Goal: Information Seeking & Learning: Learn about a topic

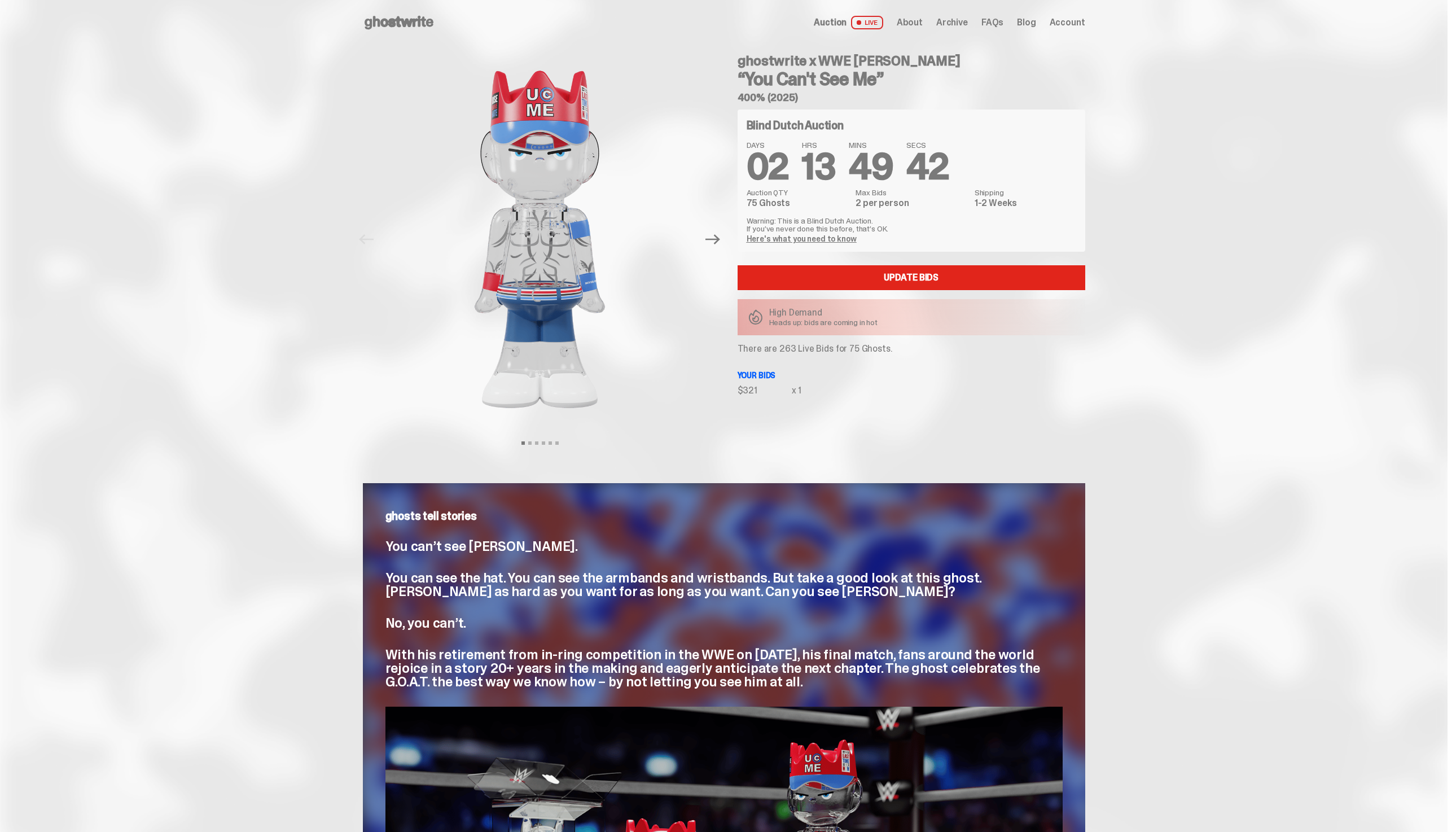
click at [964, 28] on div "Auction LIVE About Archive FAQs Blog Account" at bounding box center [949, 22] width 271 height 14
click at [964, 26] on span "Archive" at bounding box center [951, 22] width 31 height 9
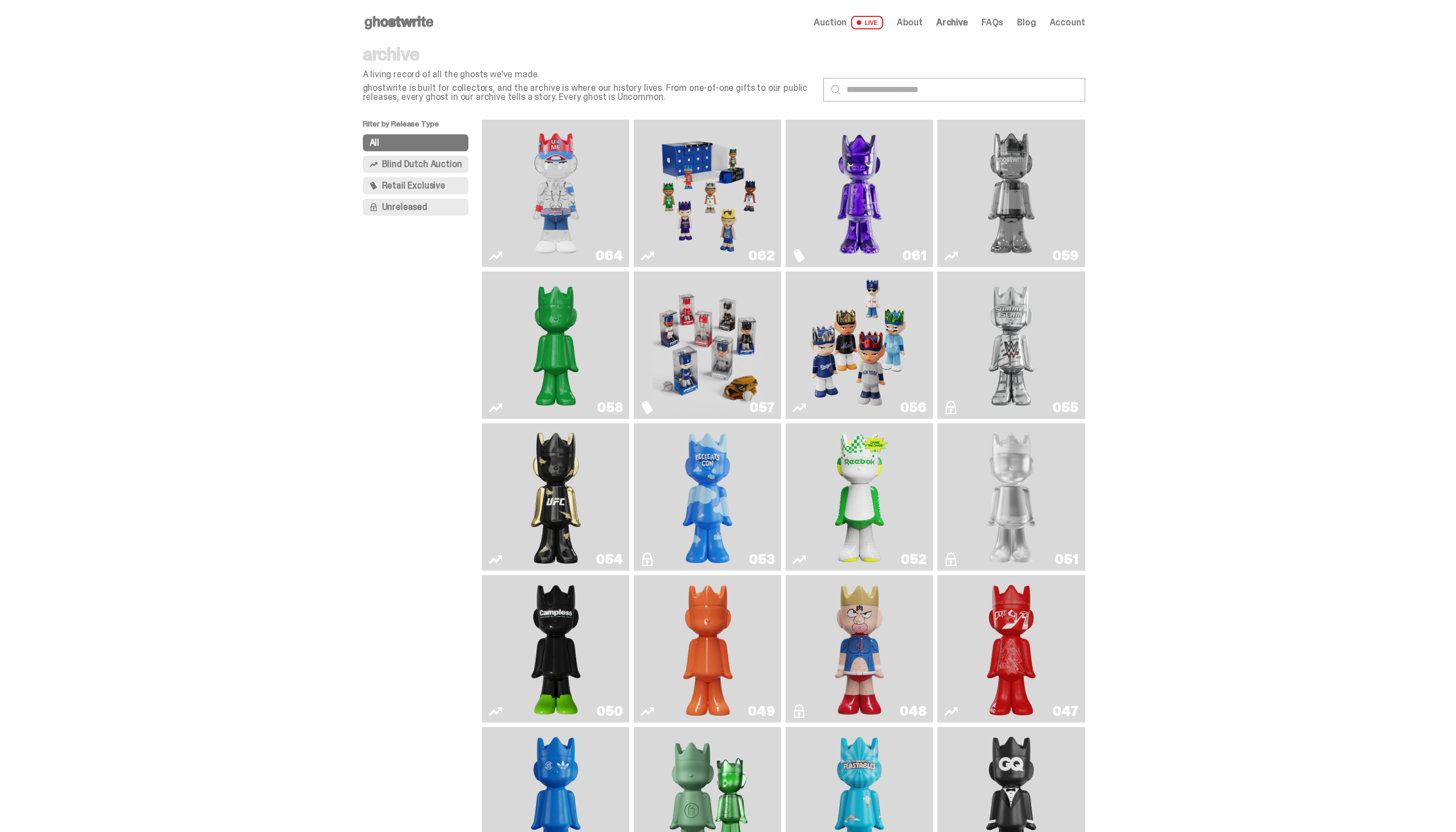
scroll to position [221, 0]
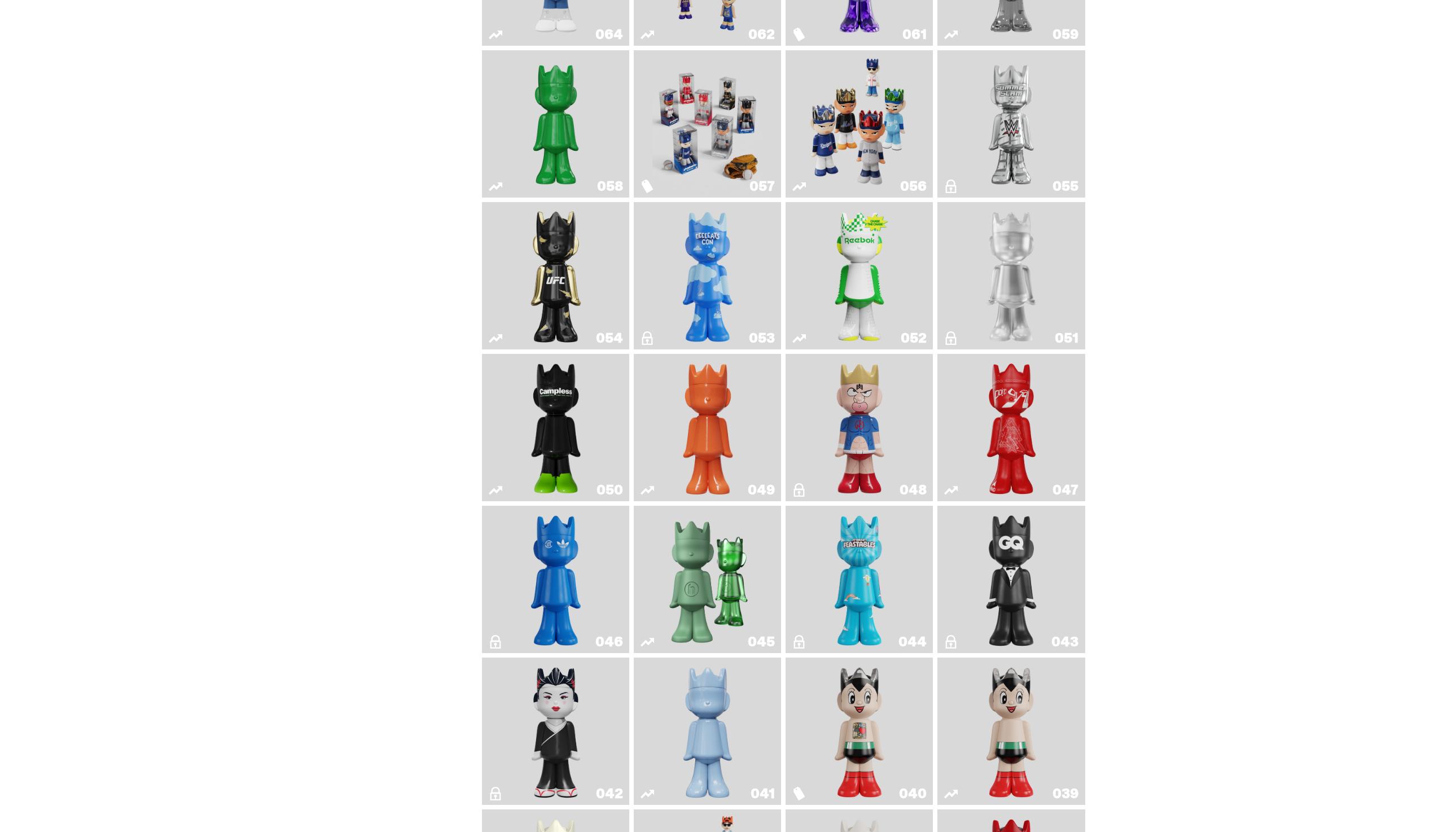
click at [549, 412] on img "Campless" at bounding box center [556, 428] width 60 height 138
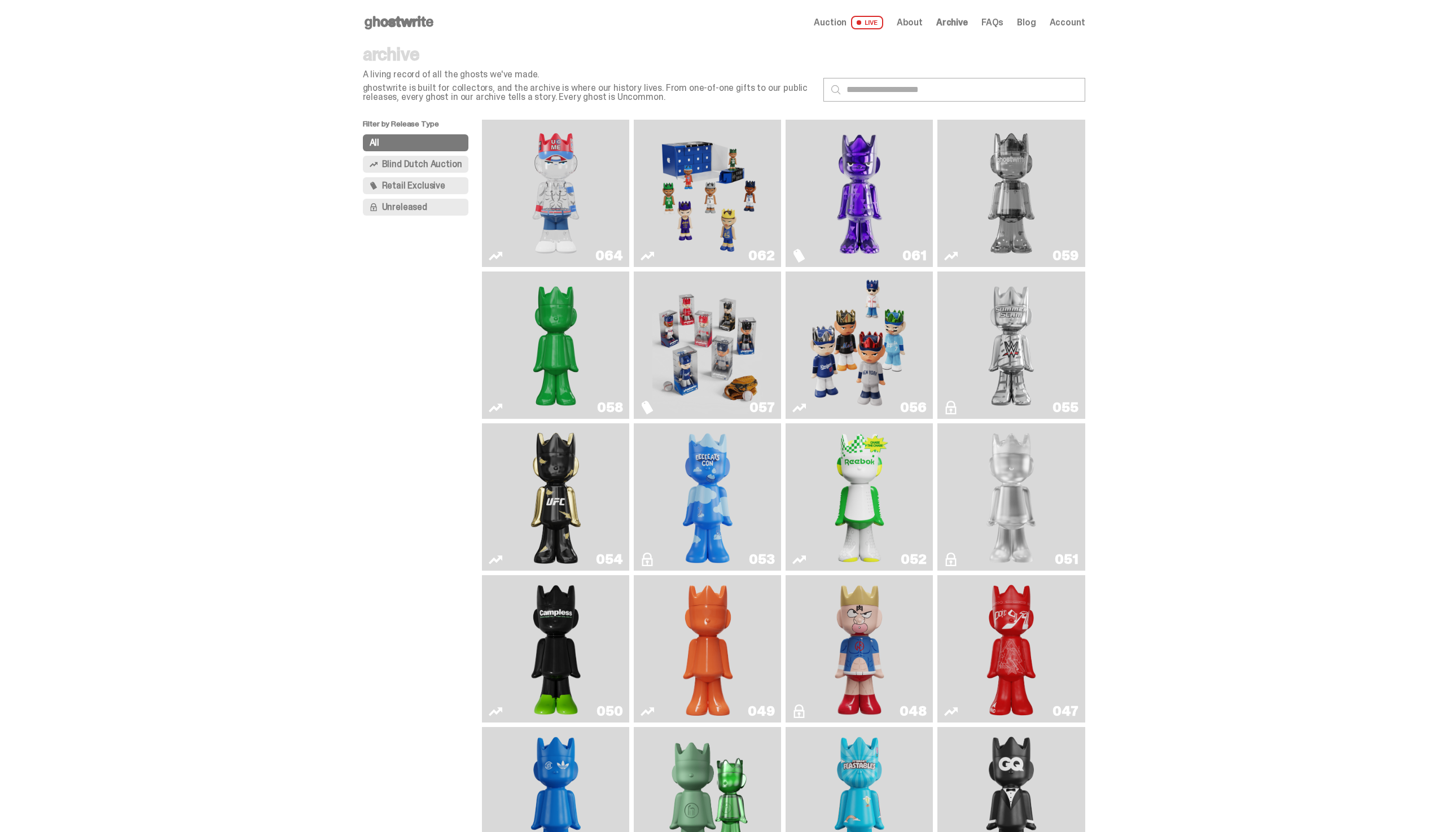
click at [589, 683] on link "050" at bounding box center [555, 648] width 134 height 138
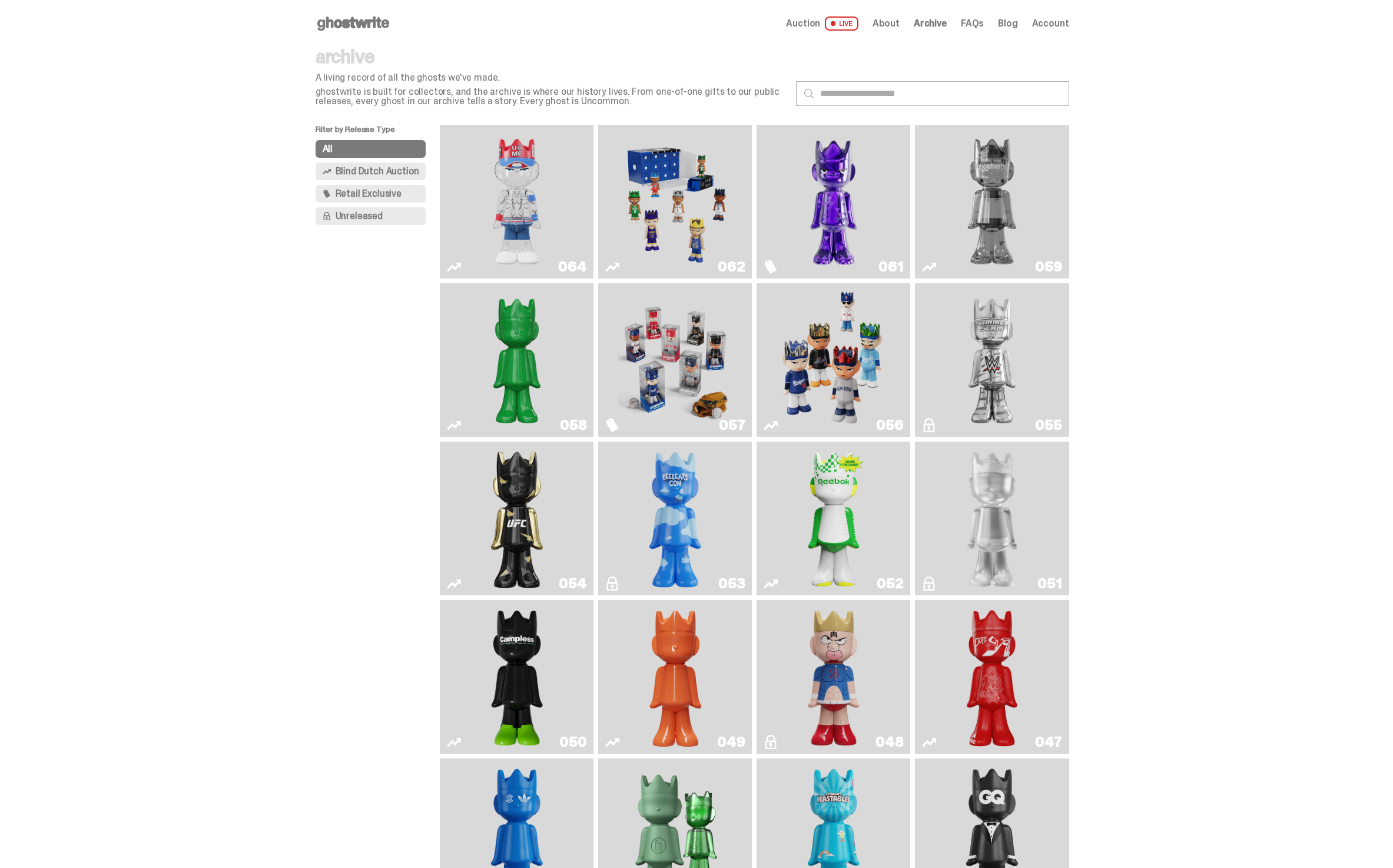
click at [522, 234] on img "You Can't See Me" at bounding box center [517, 202] width 116 height 144
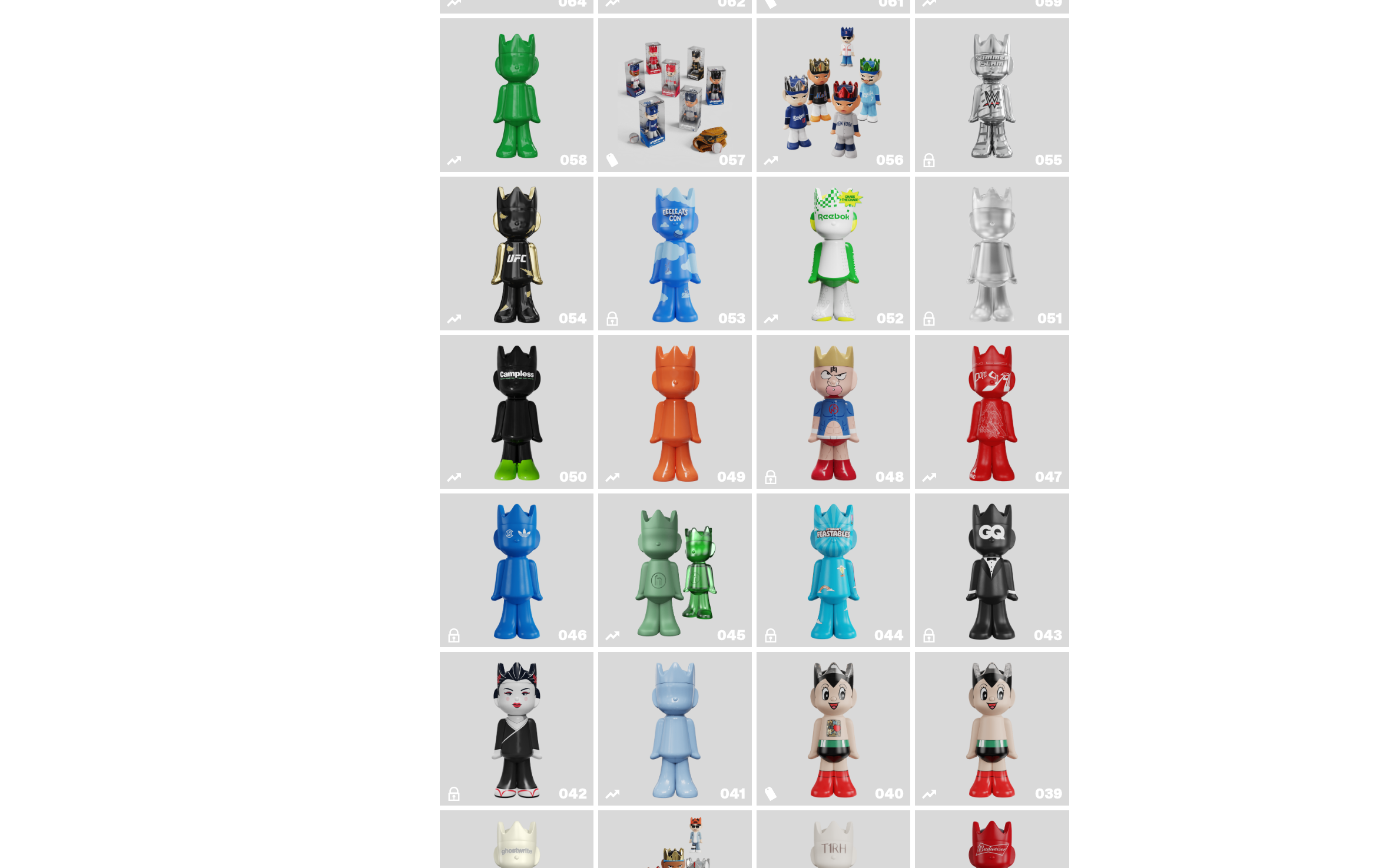
scroll to position [266, 0]
click at [522, 397] on img "Campless" at bounding box center [517, 410] width 63 height 144
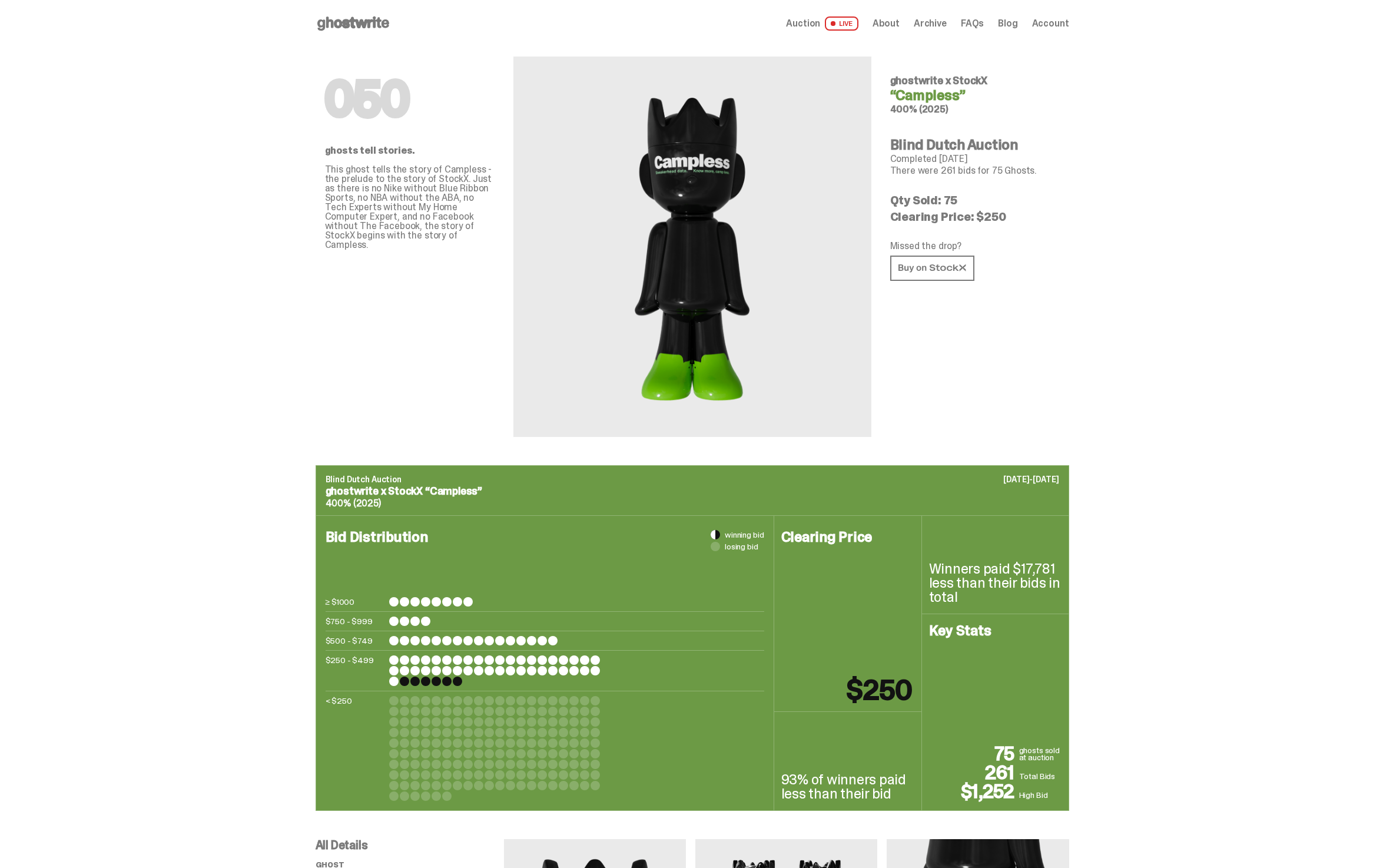
click at [357, 13] on div "Open main menu Home Auction LIVE About Archive FAQs Blog Account" at bounding box center [692, 23] width 753 height 47
click at [357, 23] on use at bounding box center [353, 23] width 72 height 14
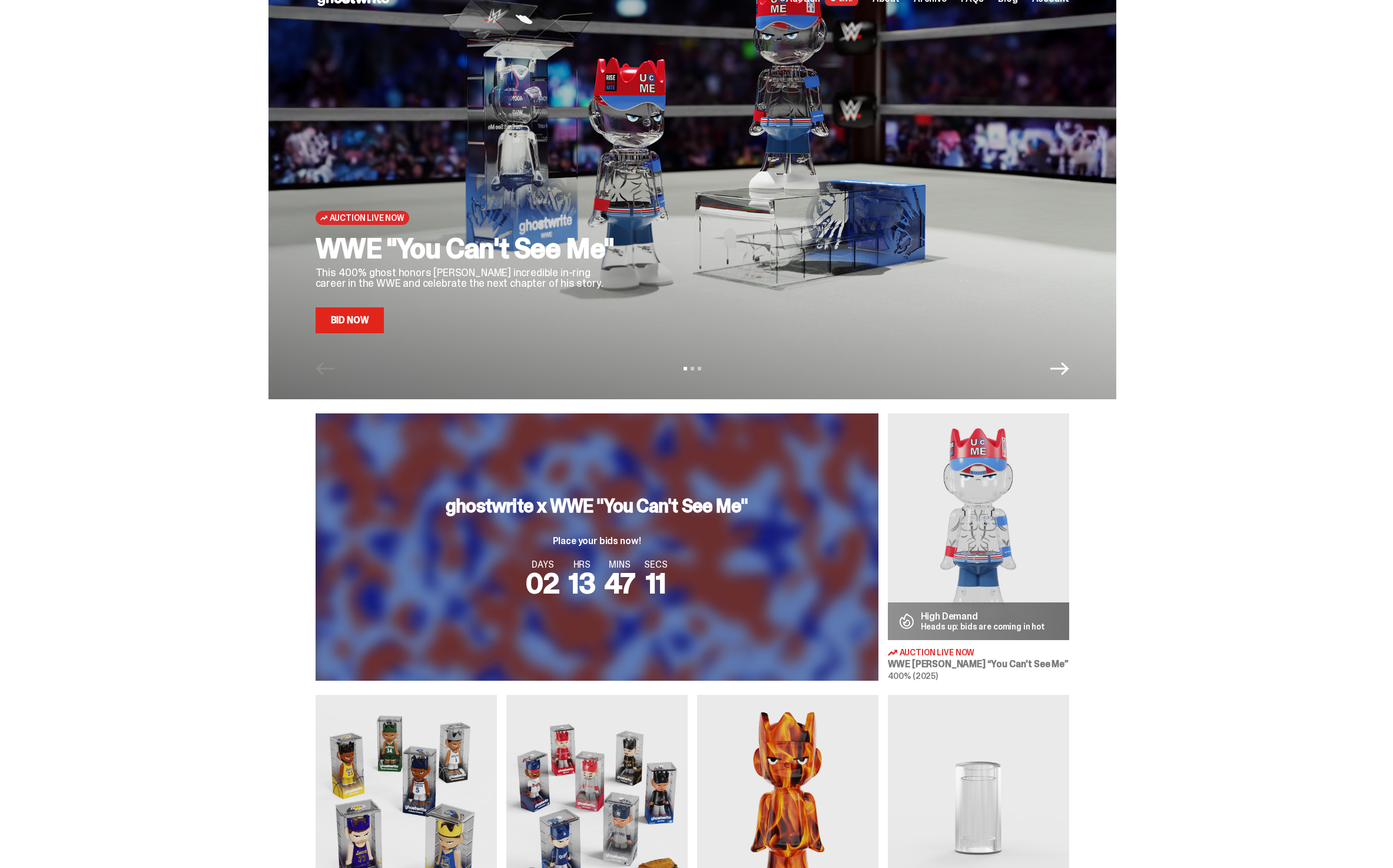
scroll to position [27, 0]
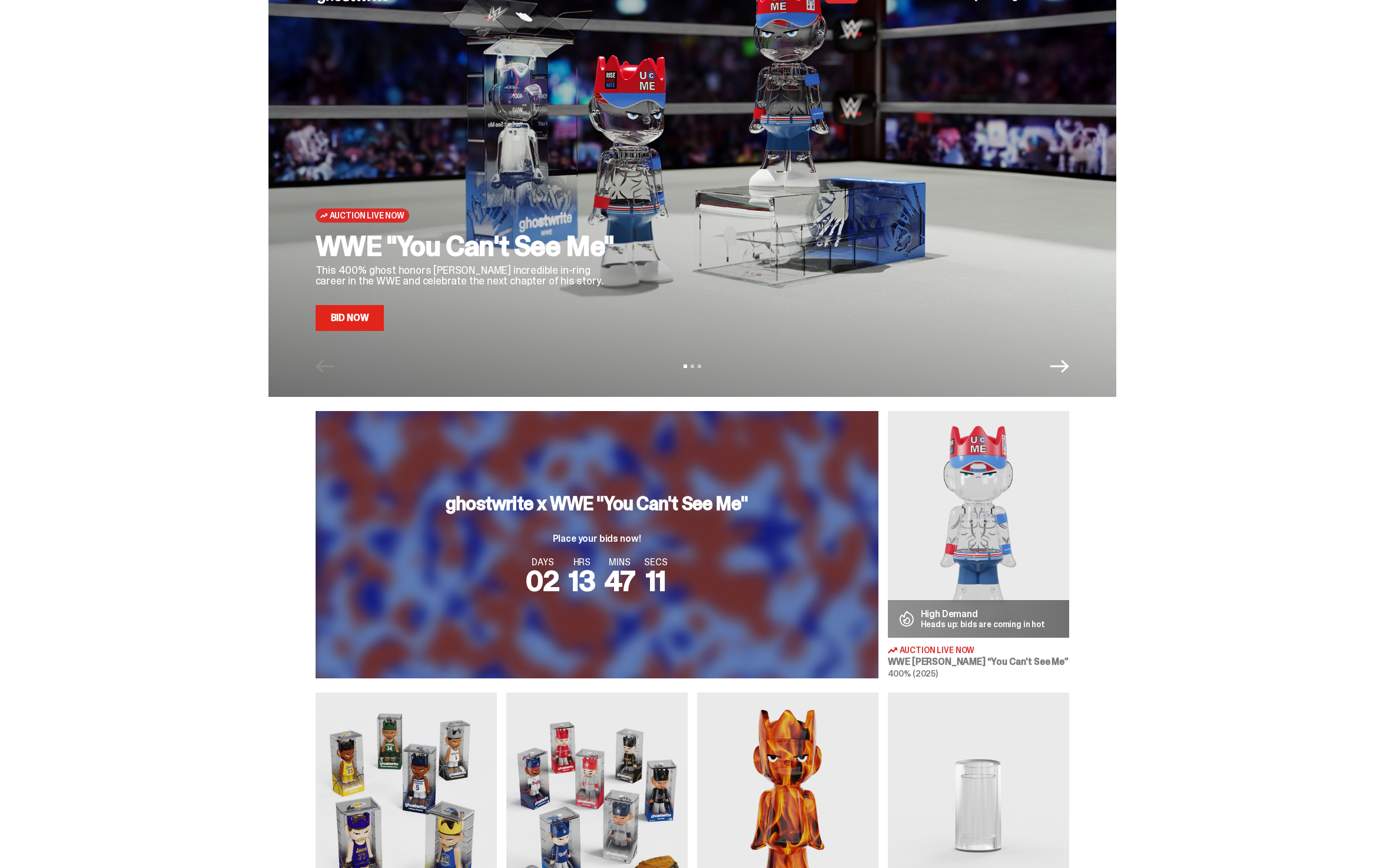
click at [373, 328] on link "Bid Now" at bounding box center [350, 317] width 69 height 26
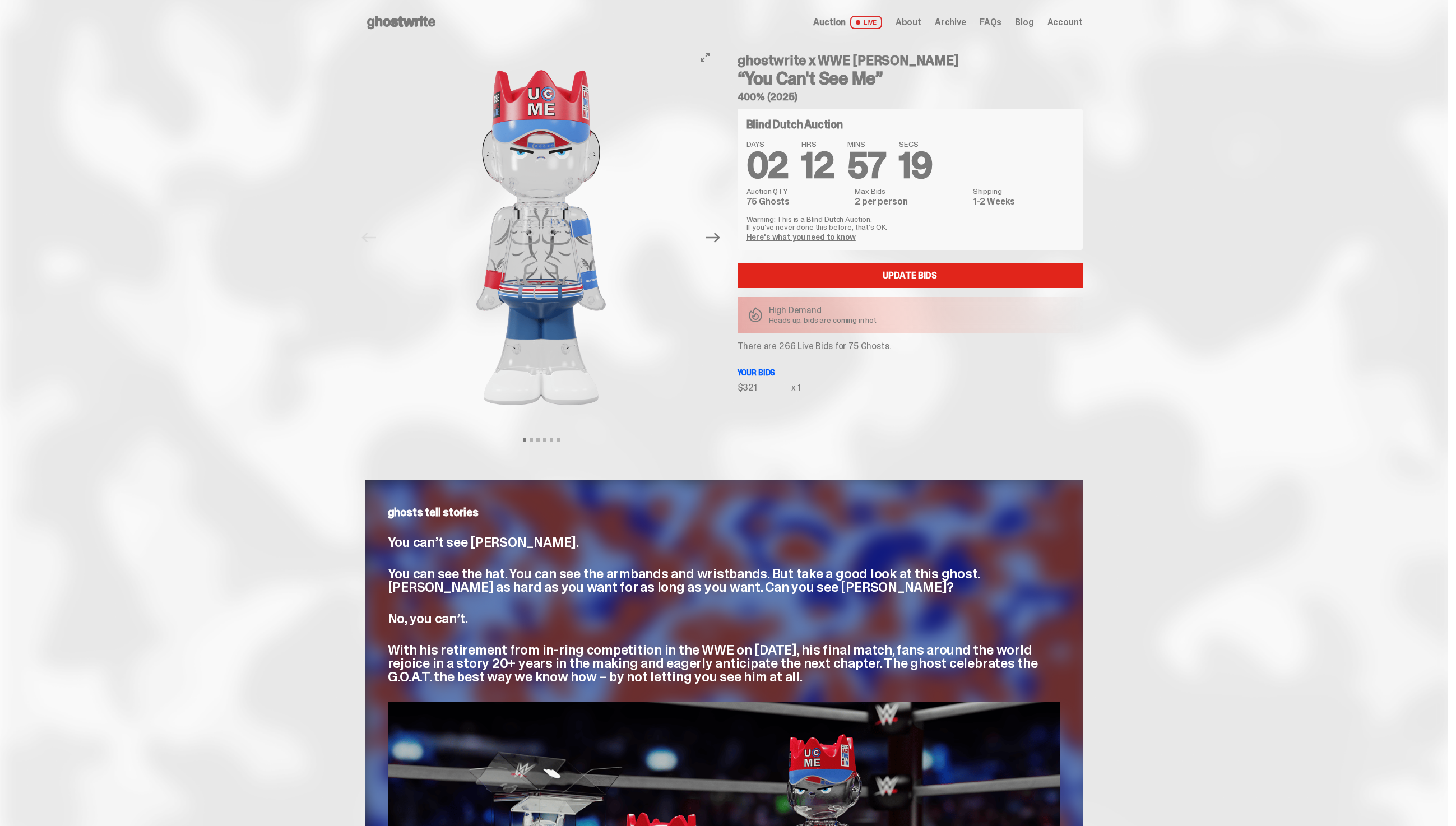
click at [716, 248] on button "Next" at bounding box center [713, 237] width 25 height 25
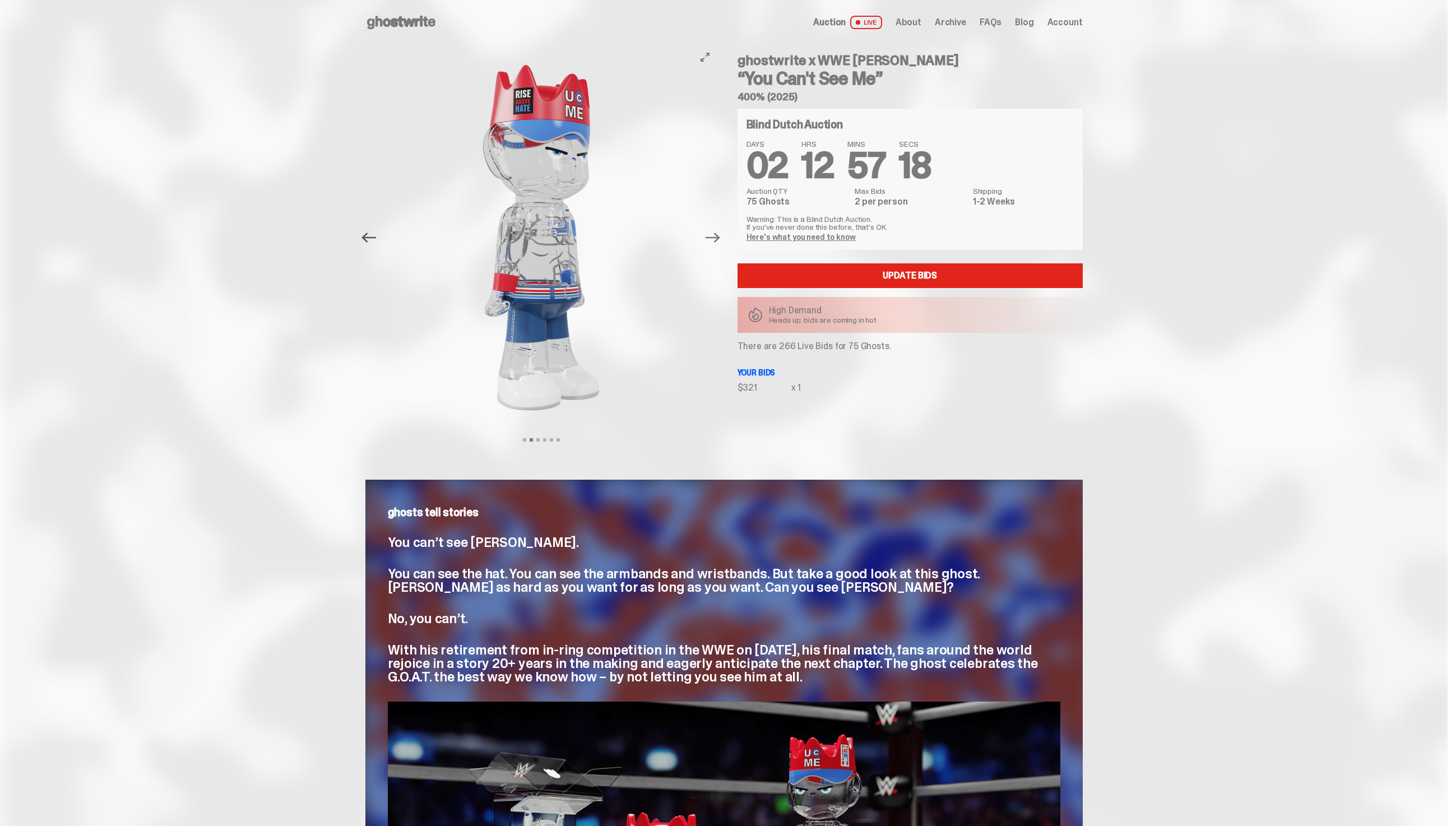
click at [373, 241] on icon "Previous" at bounding box center [369, 237] width 14 height 14
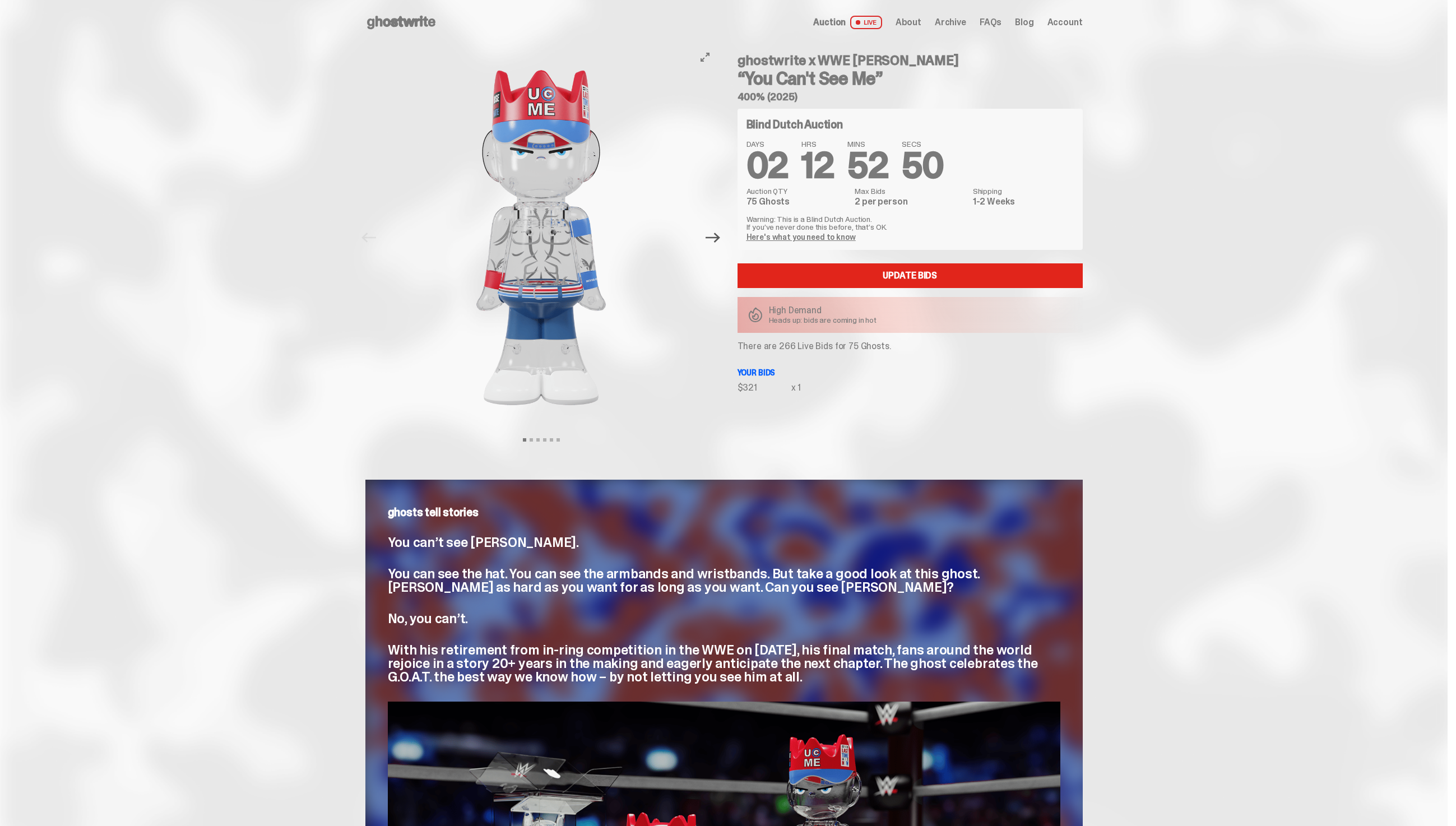
click at [716, 234] on icon "Next" at bounding box center [713, 237] width 14 height 14
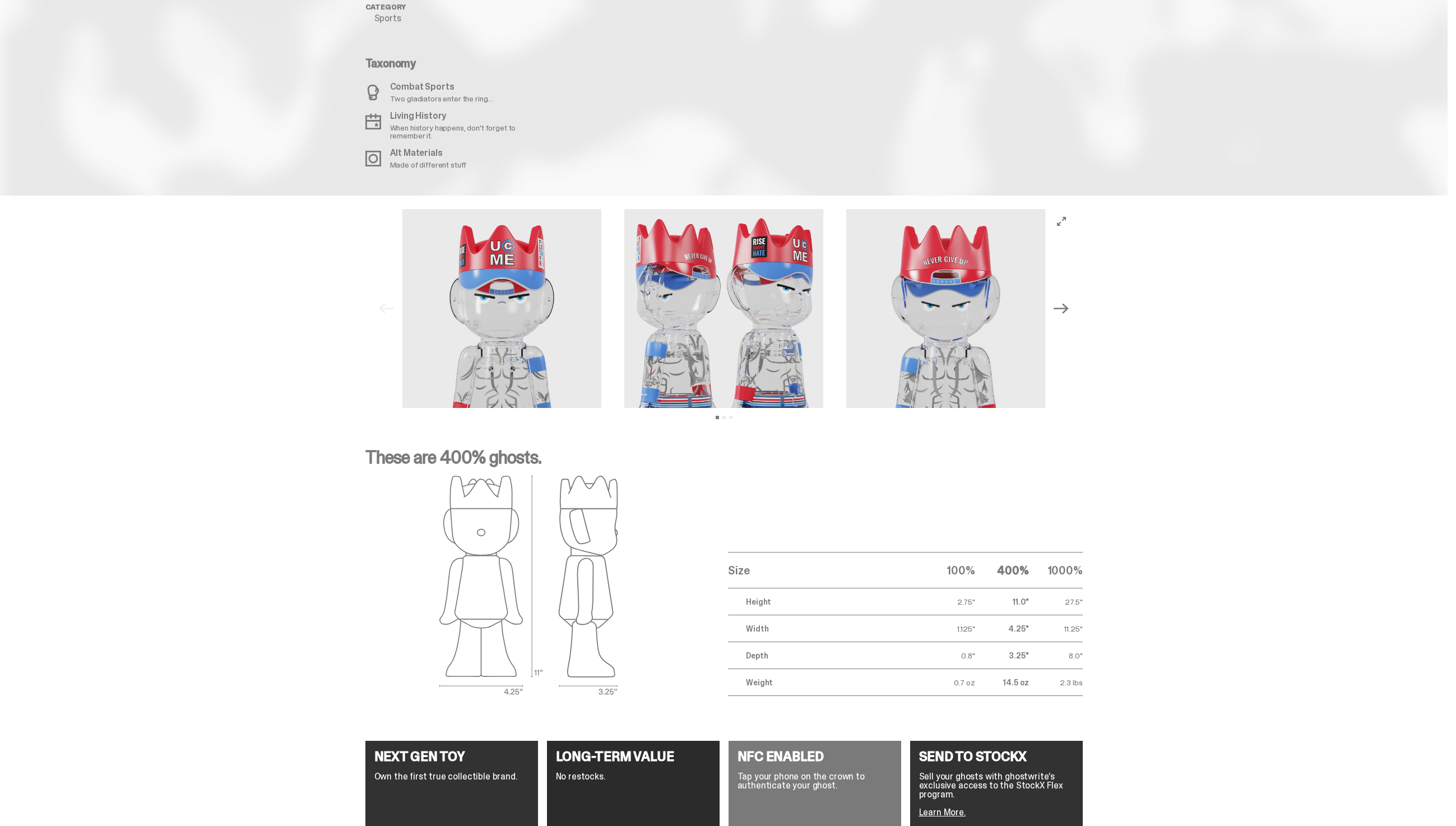
scroll to position [711, 0]
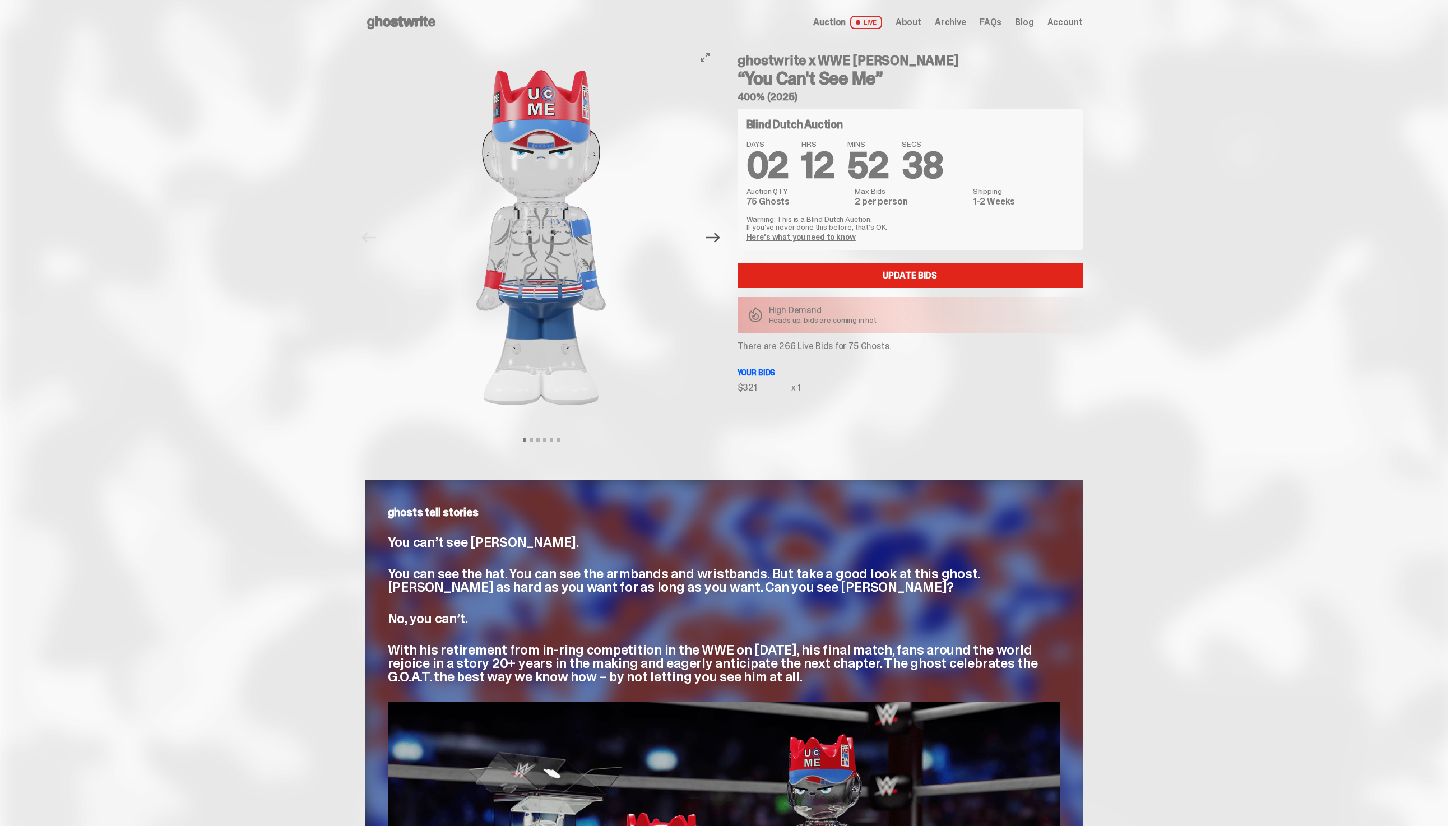
click at [712, 238] on icon "Next" at bounding box center [713, 237] width 14 height 14
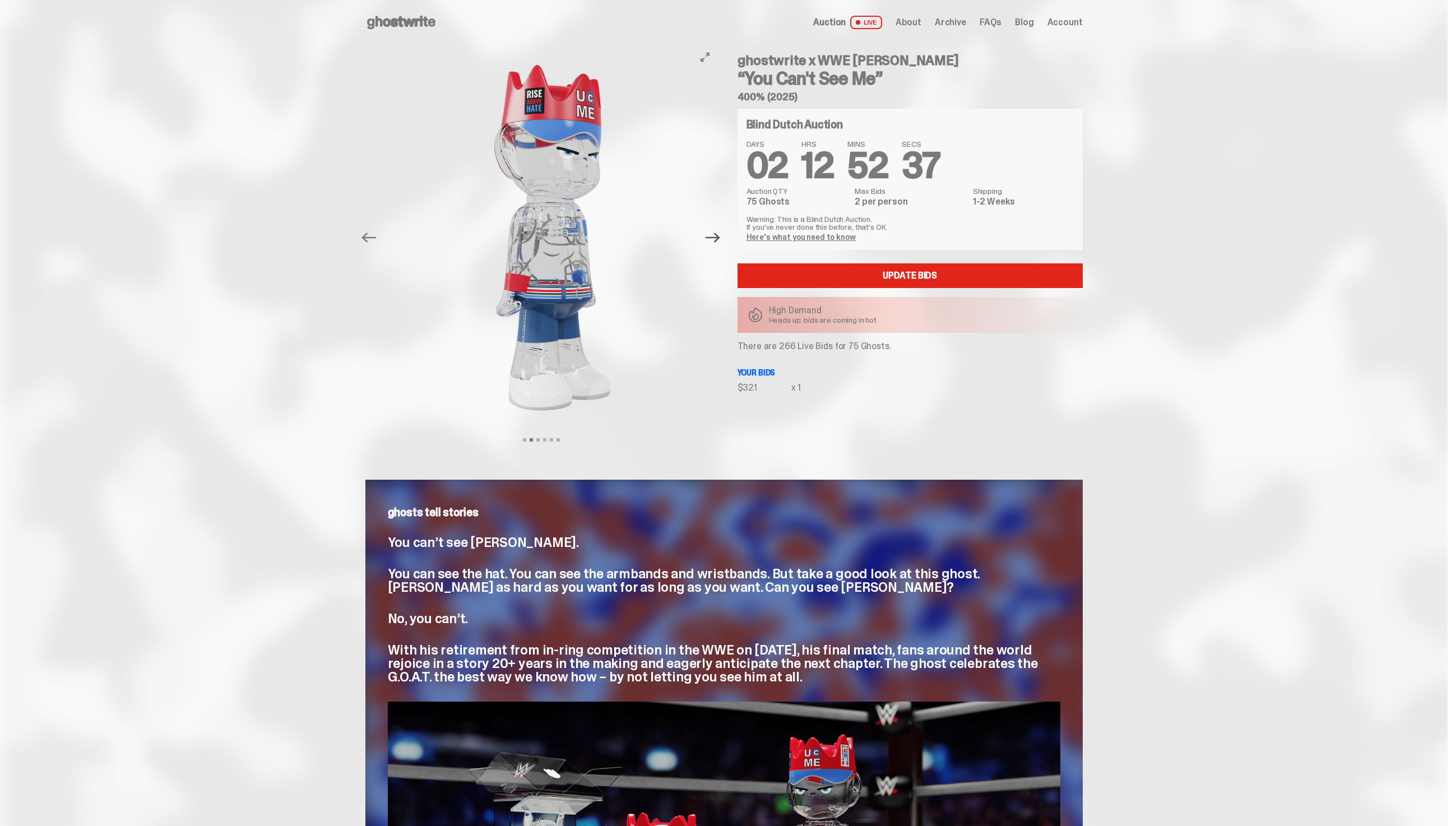
click at [712, 238] on icon "Next" at bounding box center [713, 237] width 14 height 14
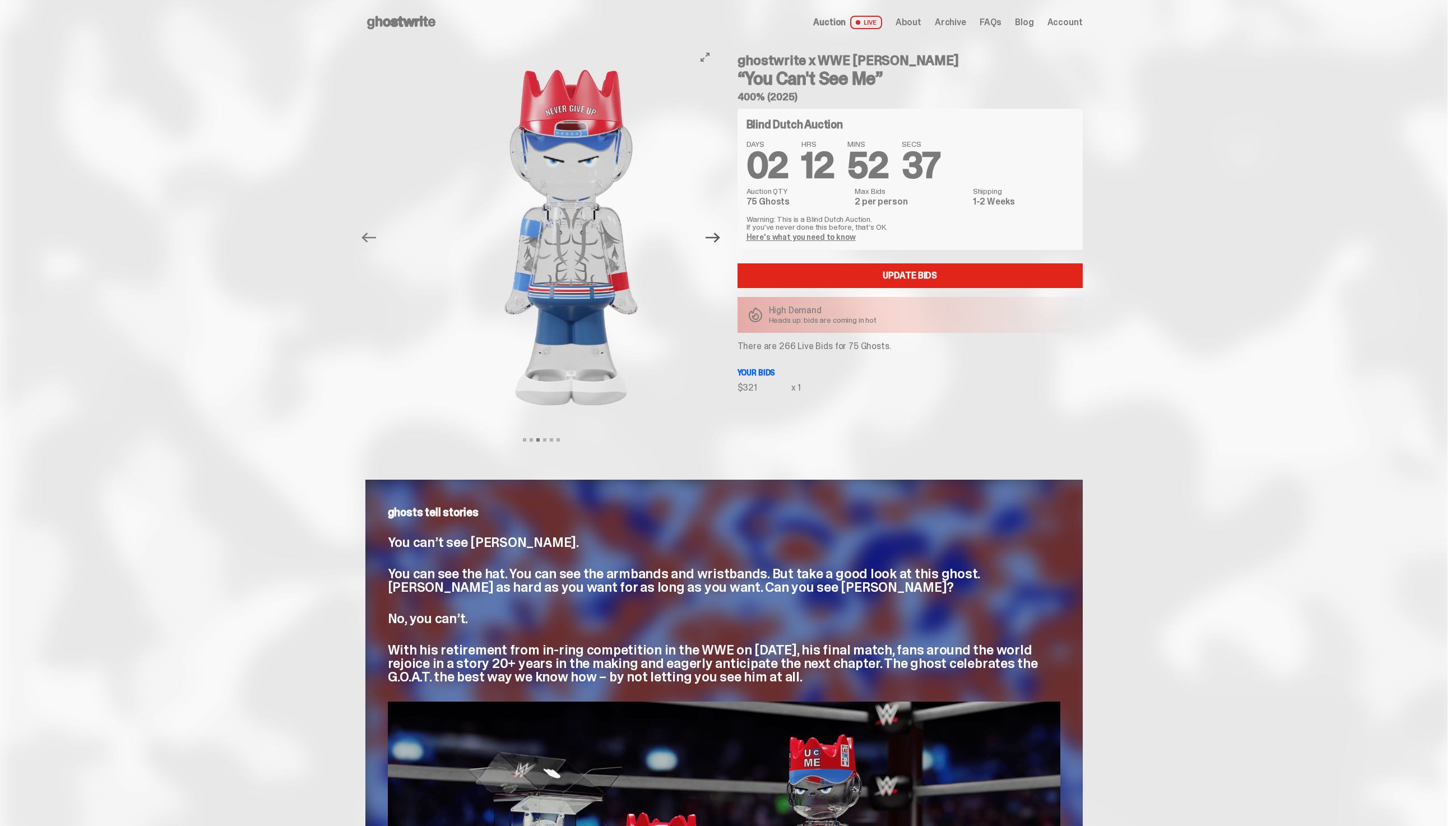
click at [712, 238] on icon "Next" at bounding box center [713, 237] width 14 height 14
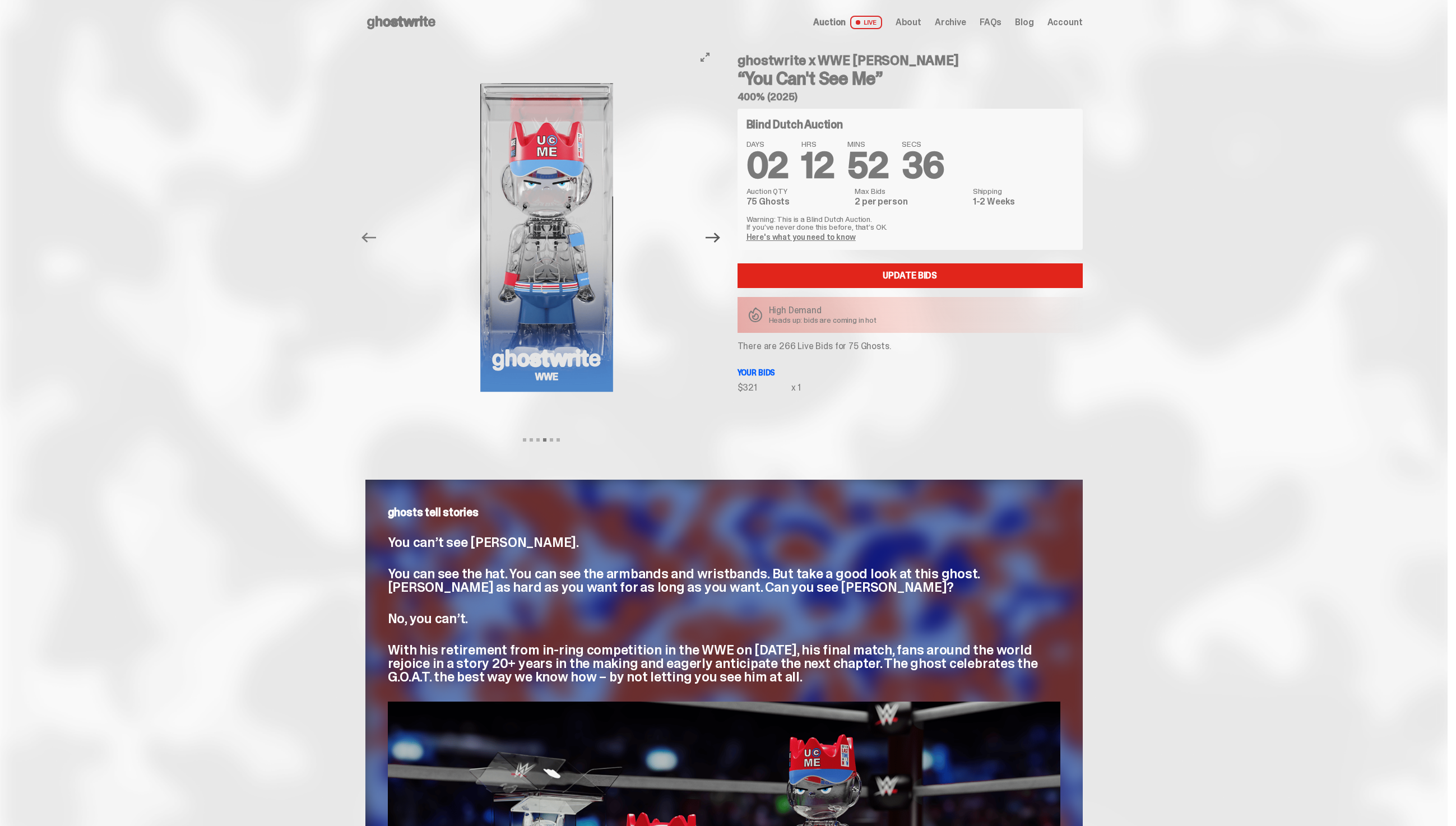
click at [712, 238] on icon "Next" at bounding box center [713, 237] width 14 height 14
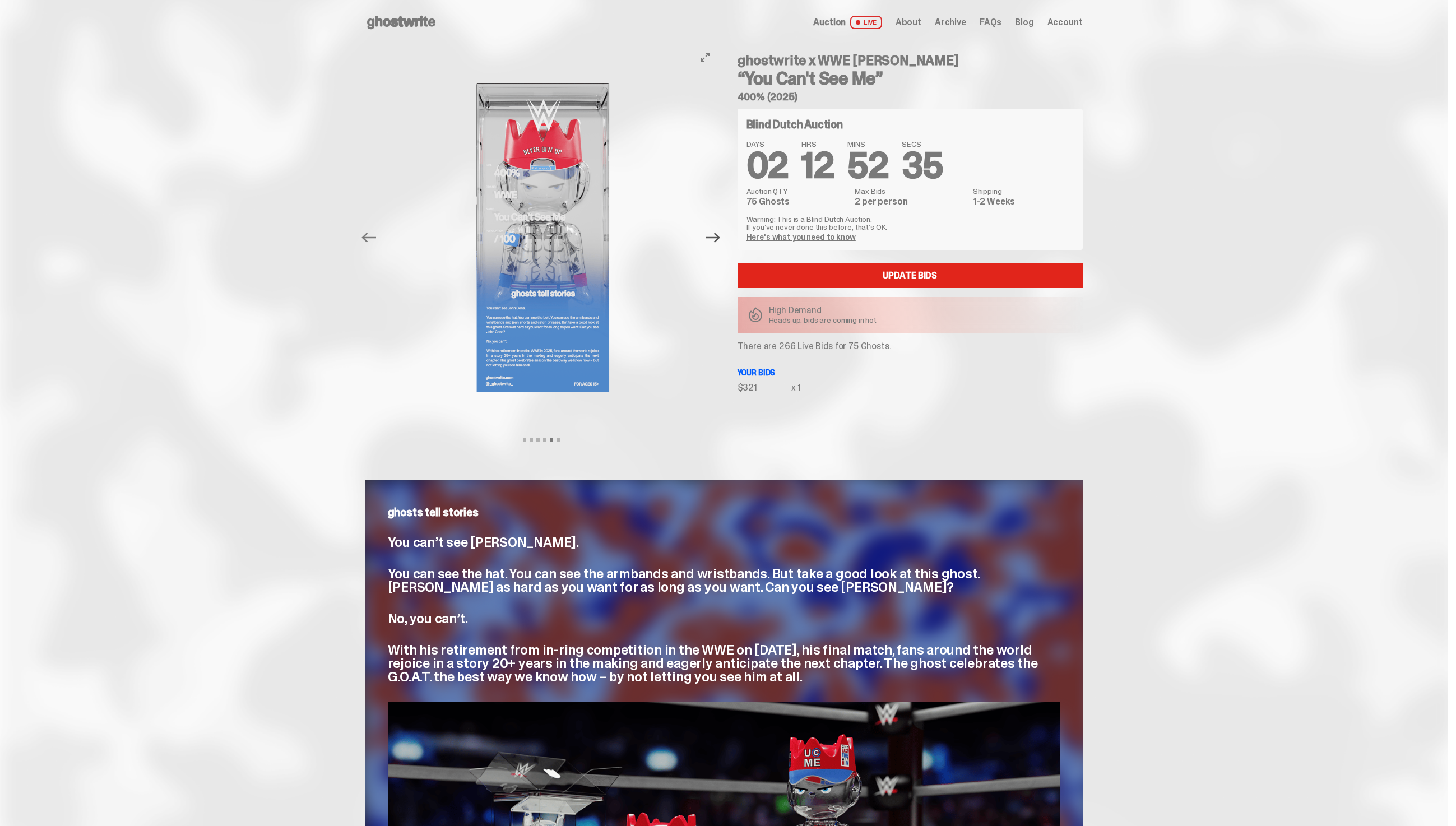
click at [712, 238] on icon "Next" at bounding box center [713, 237] width 14 height 14
